Goal: Task Accomplishment & Management: Manage account settings

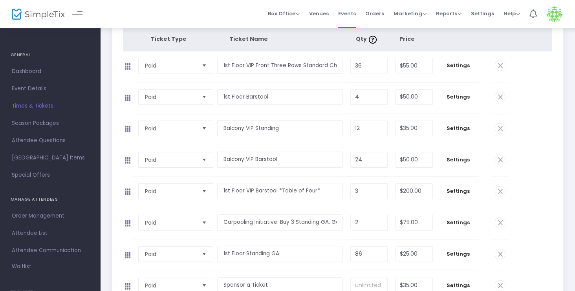
scroll to position [118, 0]
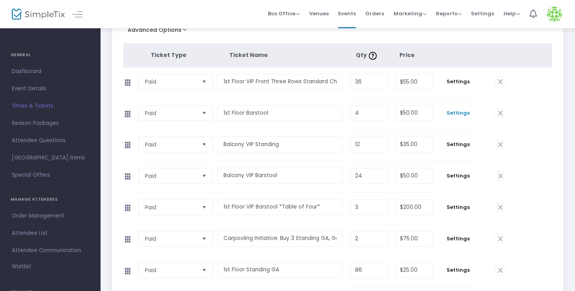
click at [456, 113] on span "Settings" at bounding box center [458, 113] width 35 height 8
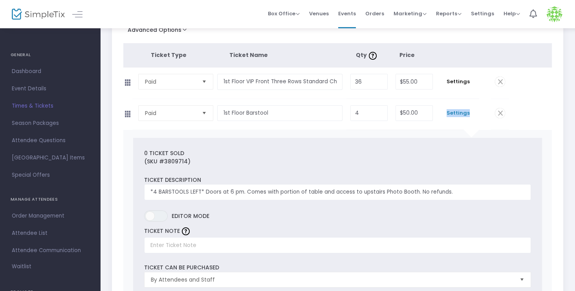
click at [465, 111] on span "Settings" at bounding box center [458, 113] width 35 height 8
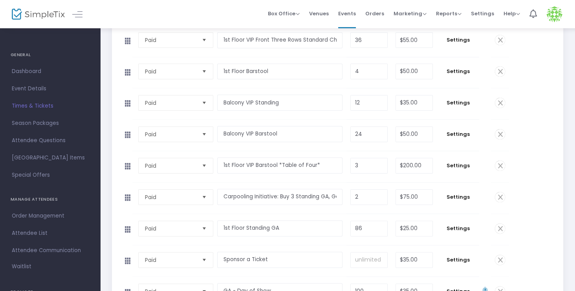
scroll to position [274, 0]
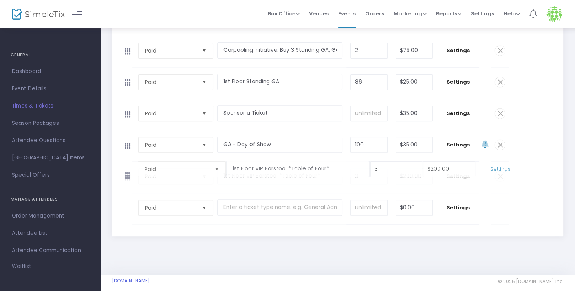
drag, startPoint x: 130, startPoint y: 50, endPoint x: 122, endPoint y: 178, distance: 127.8
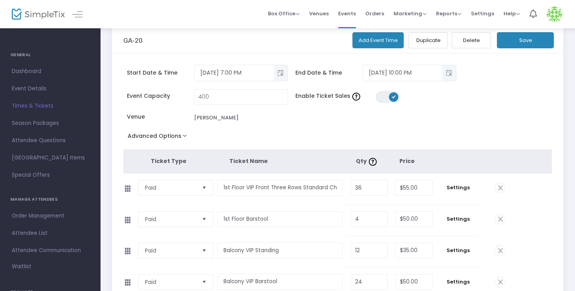
scroll to position [0, 0]
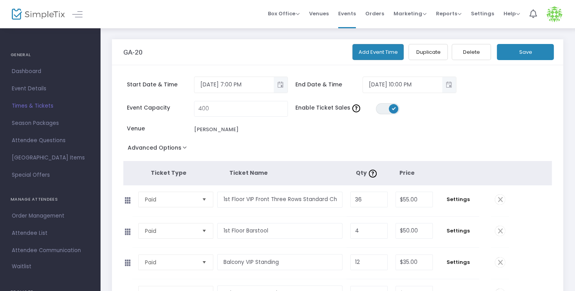
click at [539, 59] on button "Save" at bounding box center [525, 52] width 57 height 16
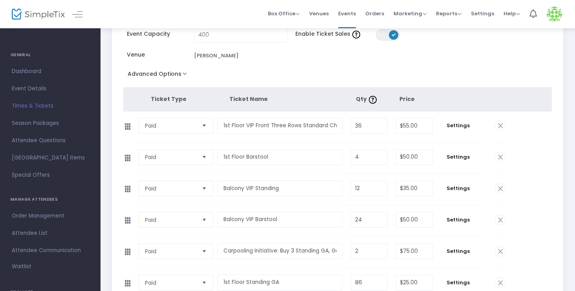
scroll to position [78, 0]
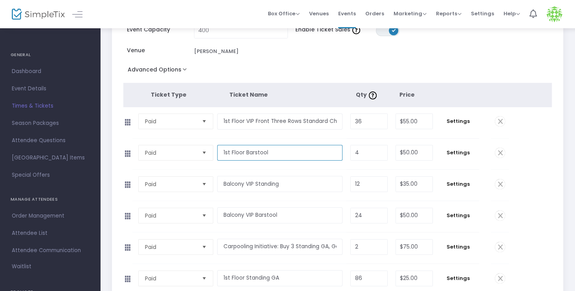
click at [245, 154] on input "1st Floor Barstool" at bounding box center [279, 153] width 125 height 16
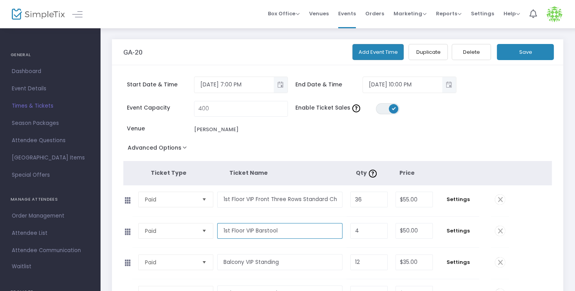
type input "1st Floor VIP Barstool"
click at [525, 51] on button "Save" at bounding box center [525, 52] width 57 height 16
